Goal: Task Accomplishment & Management: Manage account settings

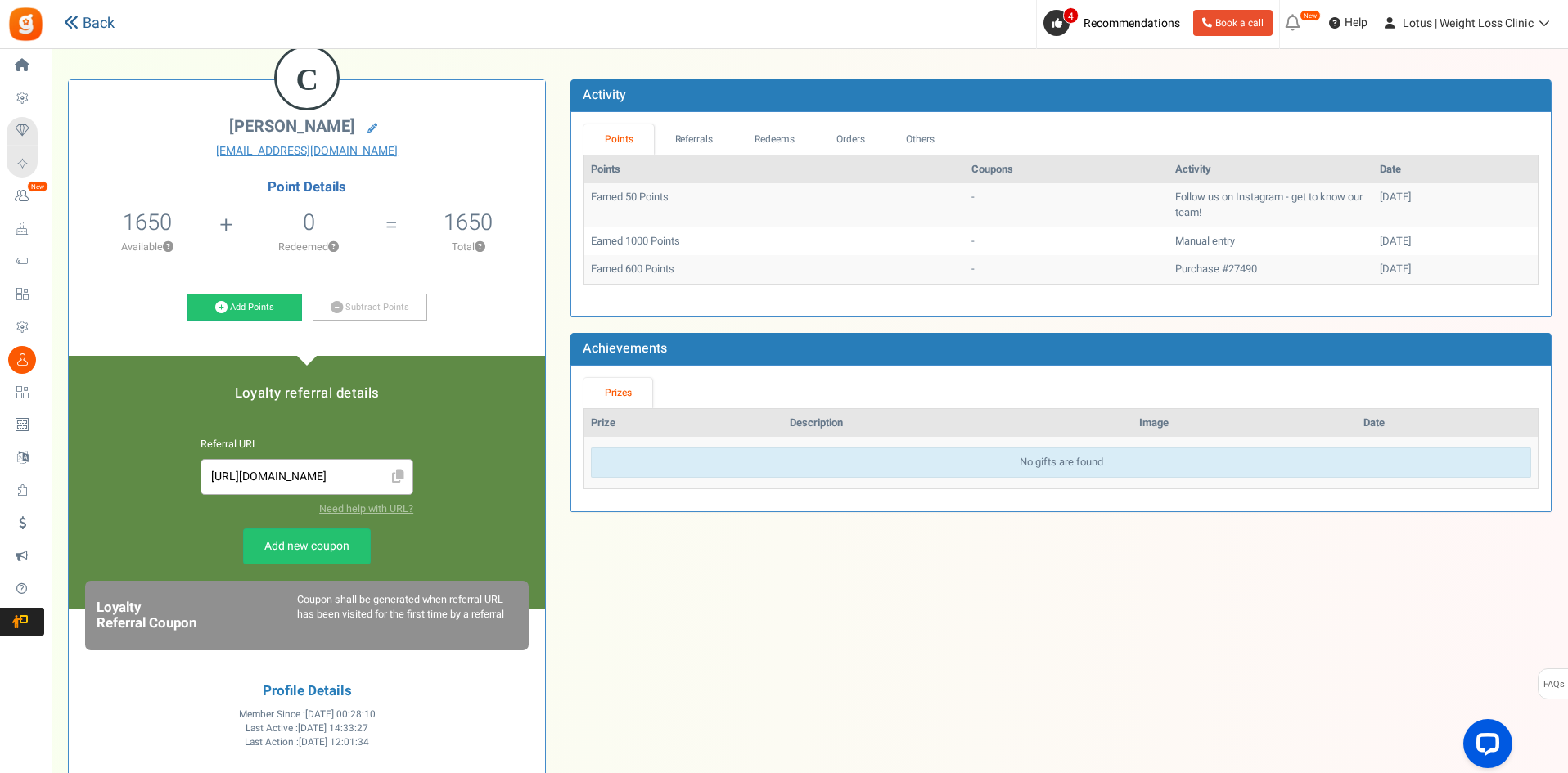
click at [89, 23] on link "Back" at bounding box center [89, 23] width 51 height 21
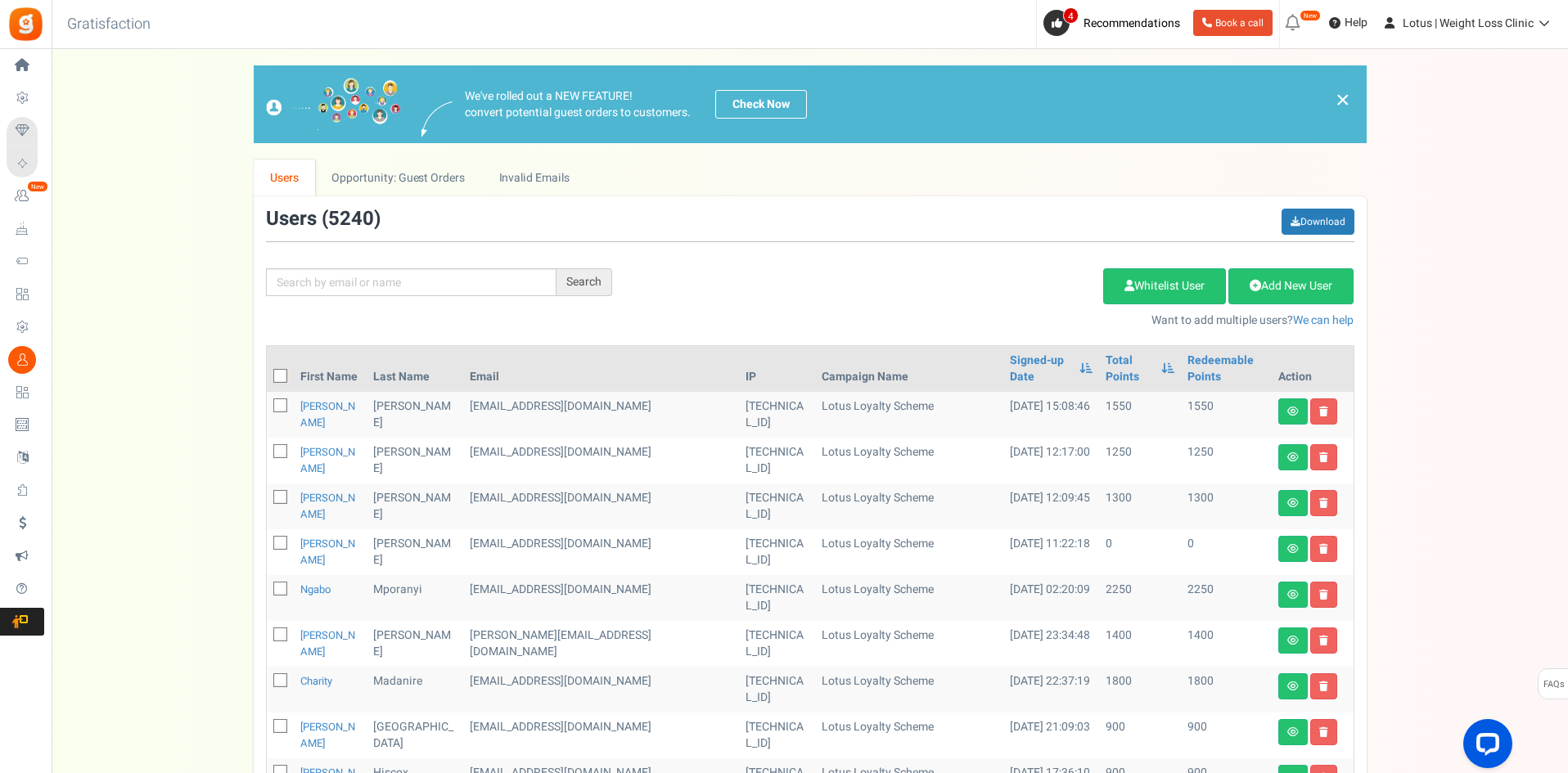
click at [324, 268] on div "Search Add Etsy Order Delete Selected Users Import Users Spam Protection Subtra…" at bounding box center [810, 268] width 1113 height 120
click at [331, 274] on input "text" at bounding box center [411, 282] width 291 height 28
paste input "[EMAIL_ADDRESS][DOMAIN_NAME]"
type input "[EMAIL_ADDRESS][DOMAIN_NAME]"
click at [578, 290] on div "Search" at bounding box center [585, 282] width 56 height 28
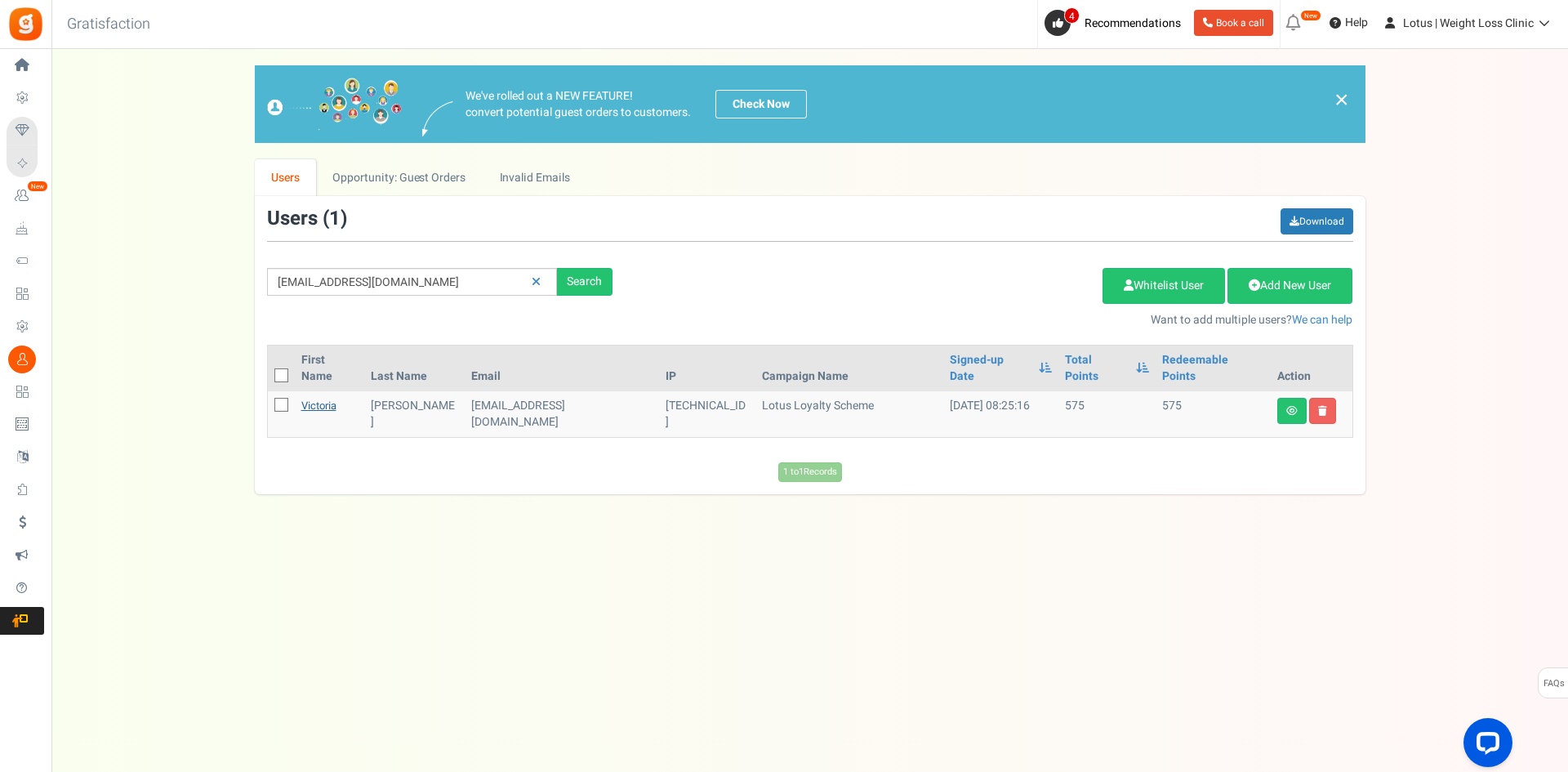
click at [321, 397] on link "Victoria" at bounding box center [319, 405] width 36 height 15
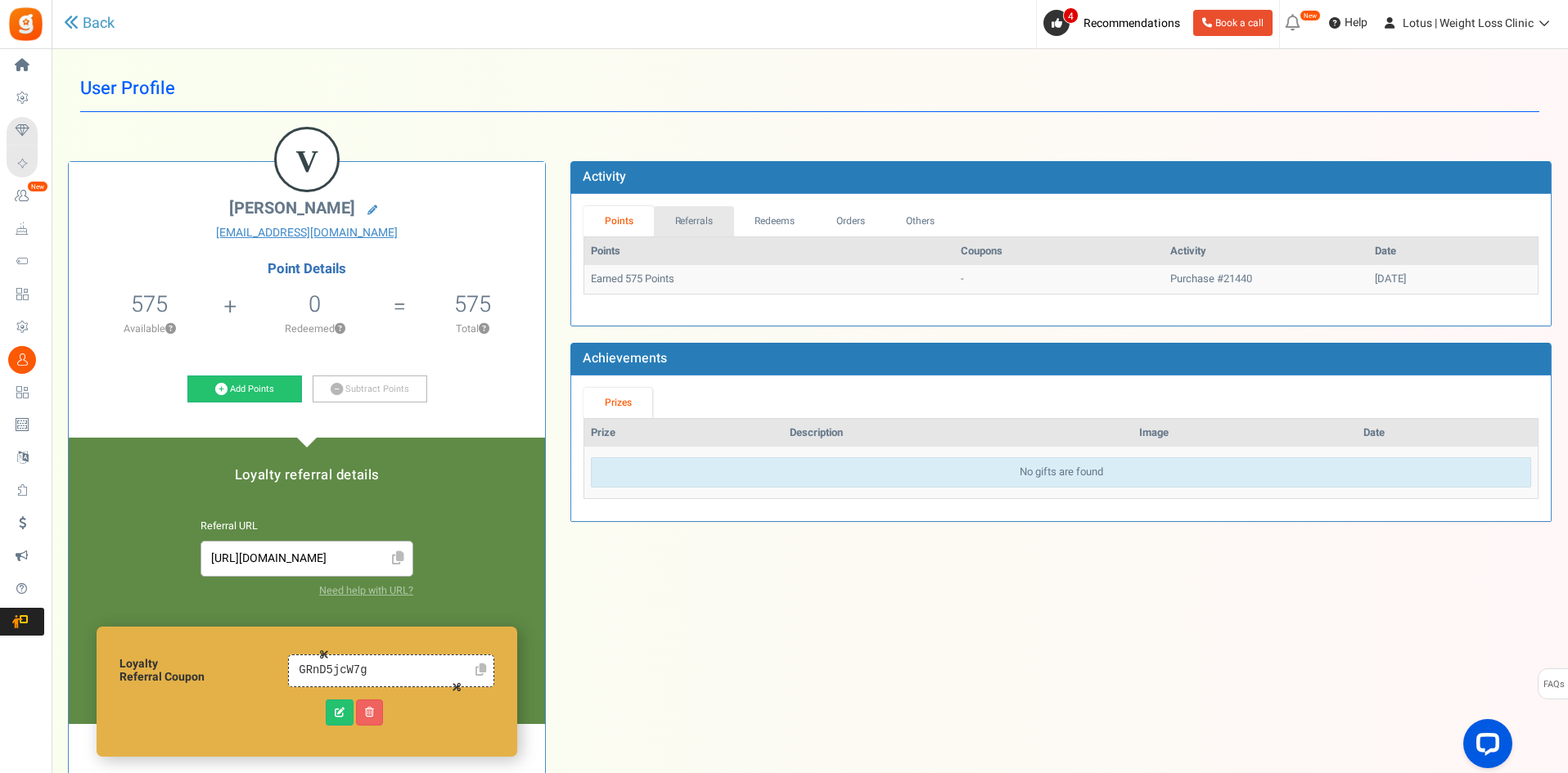
click at [698, 222] on link "Referrals" at bounding box center [694, 221] width 80 height 30
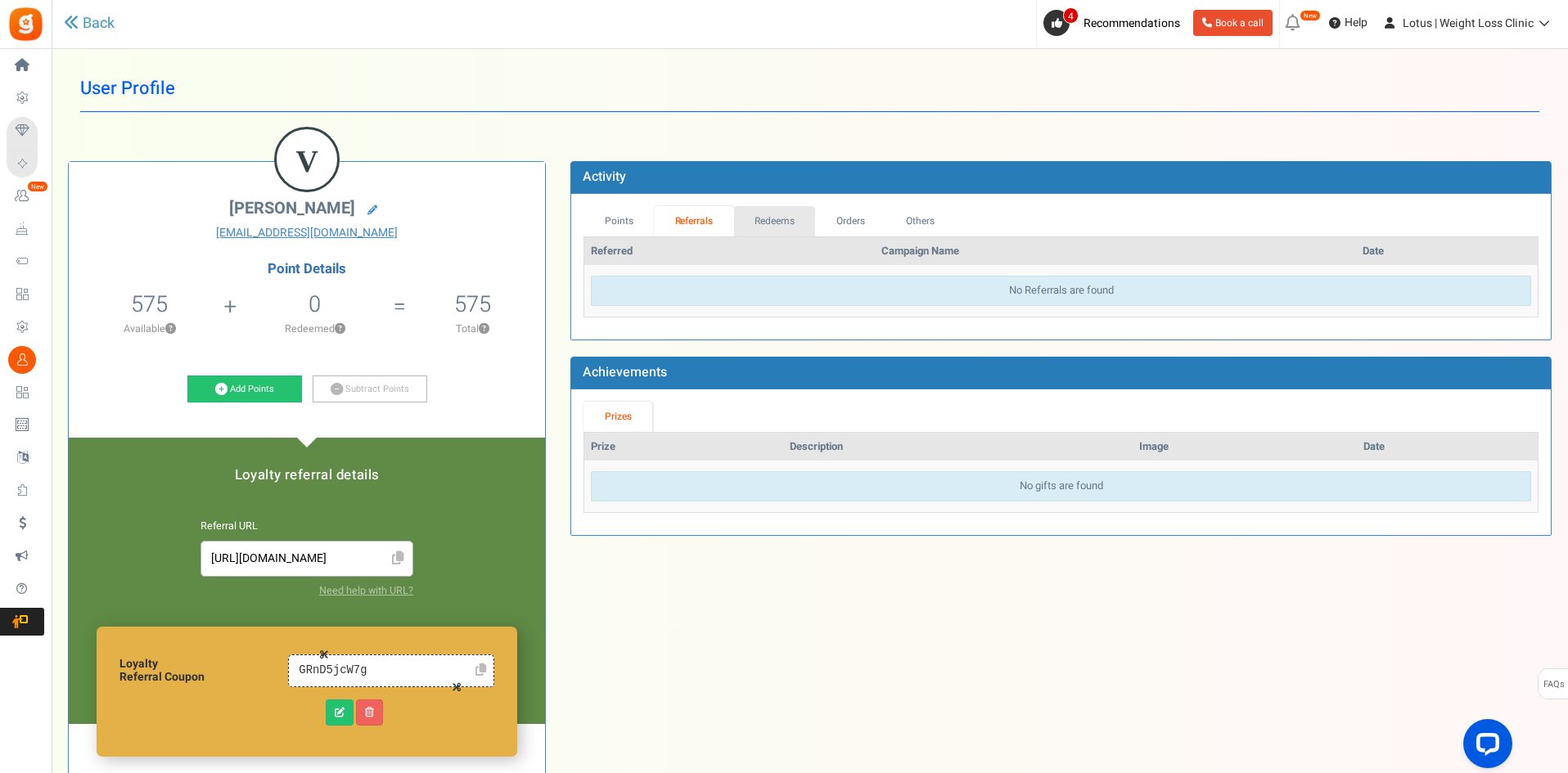
click at [799, 227] on link "Redeems" at bounding box center [774, 221] width 82 height 30
click at [858, 224] on link "Orders" at bounding box center [849, 221] width 70 height 30
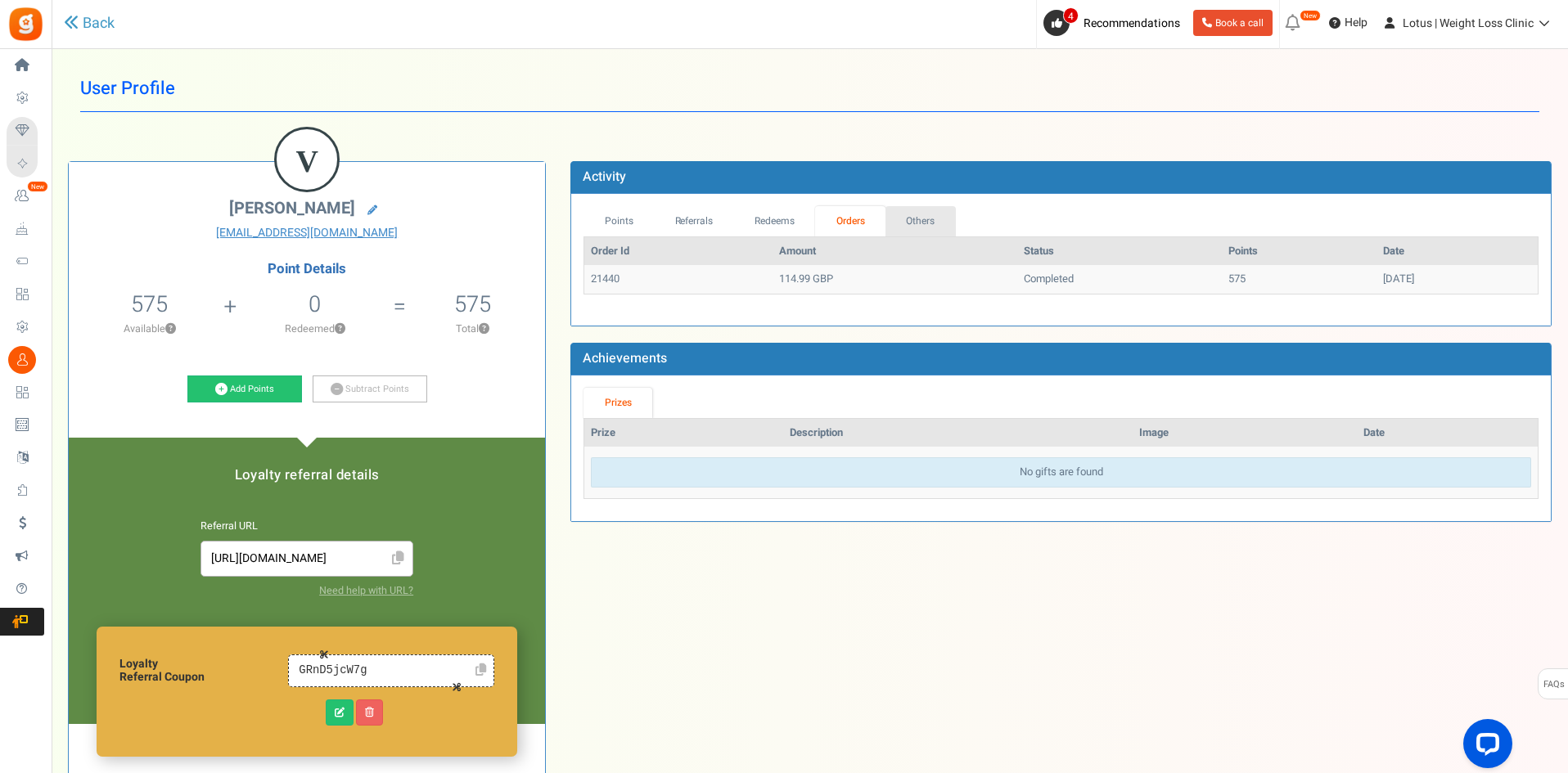
click at [917, 222] on link "Others" at bounding box center [920, 221] width 70 height 30
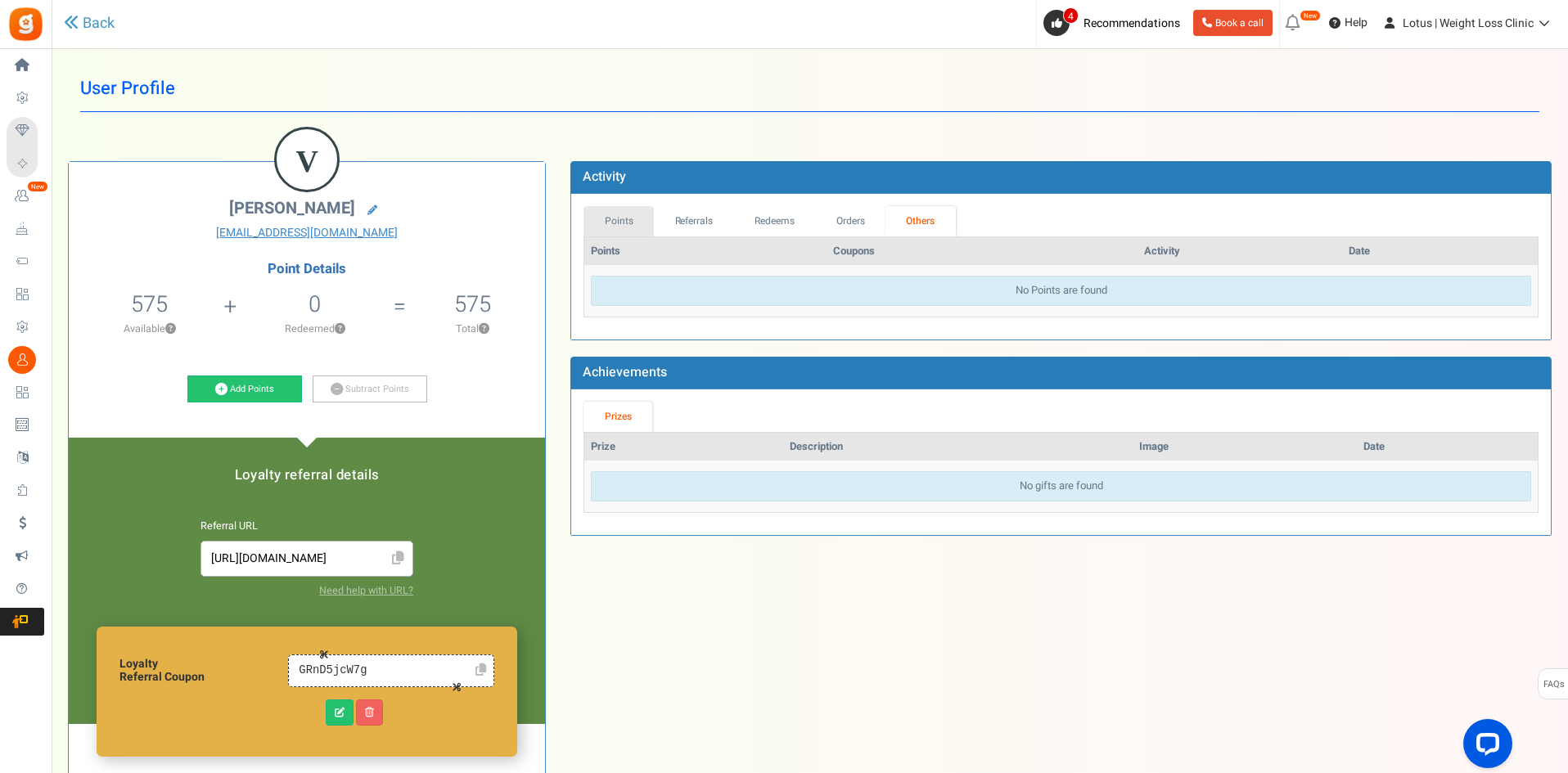
click at [612, 229] on link "Points" at bounding box center [618, 221] width 70 height 30
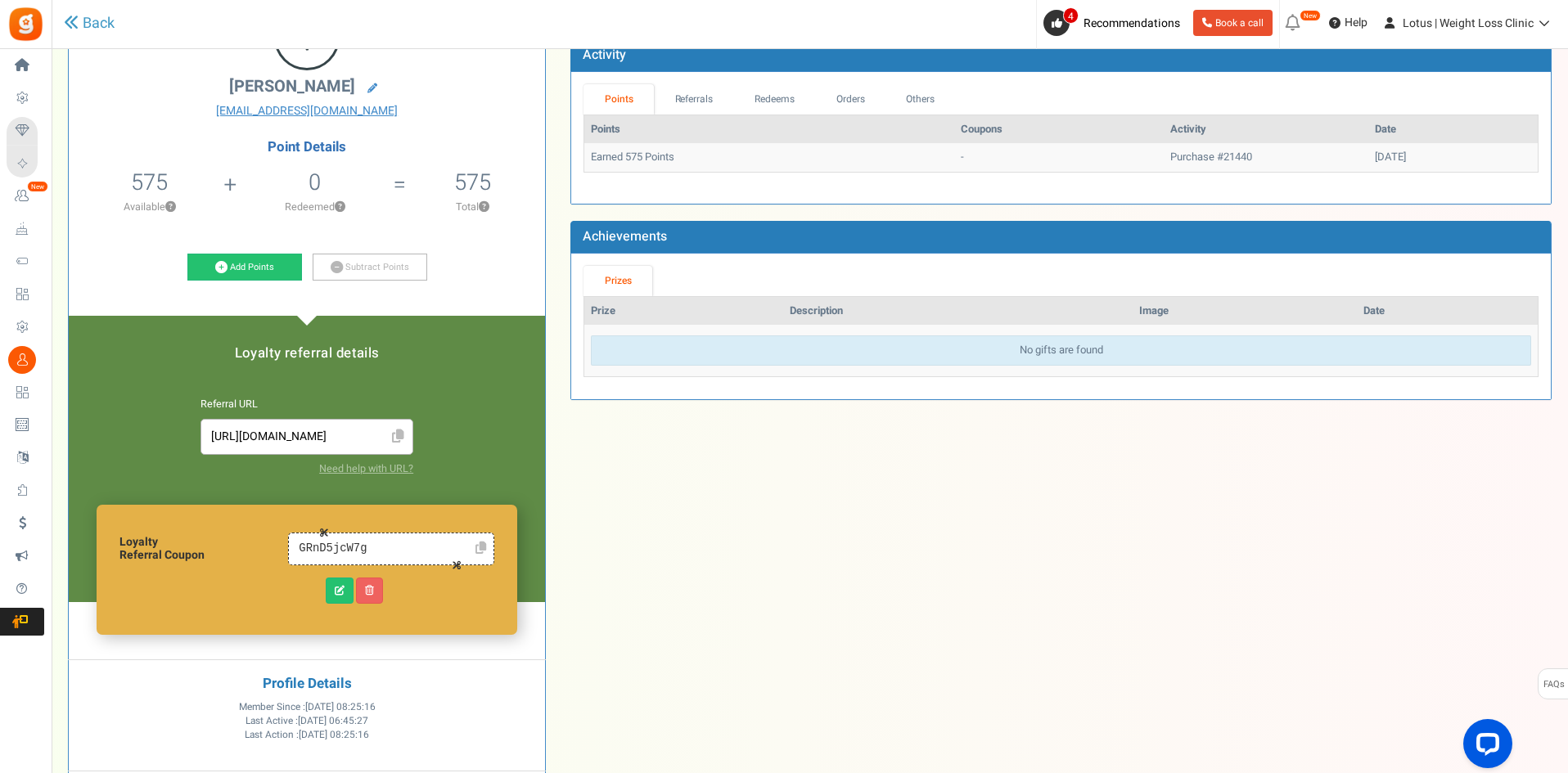
scroll to position [82, 0]
